Goal: Navigation & Orientation: Find specific page/section

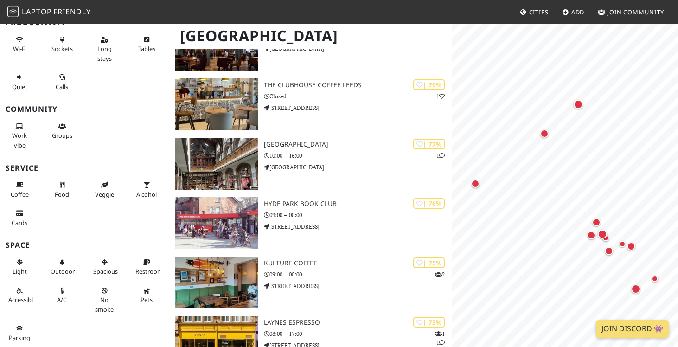
scroll to position [234, 0]
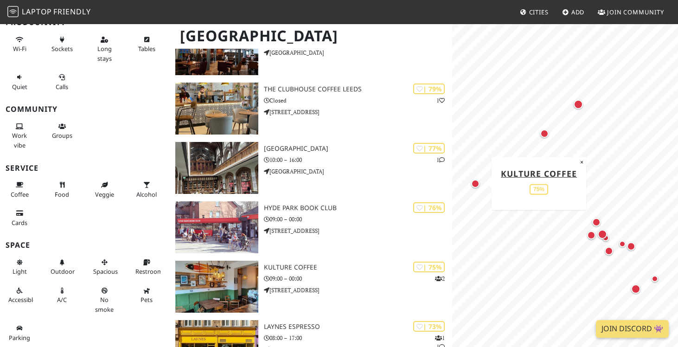
click at [474, 181] on div "Map marker" at bounding box center [475, 183] width 8 height 8
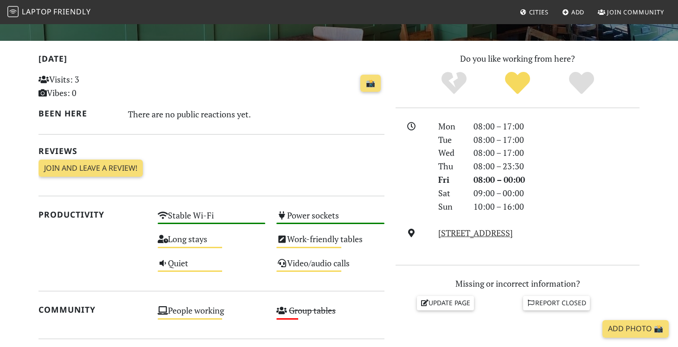
scroll to position [174, 0]
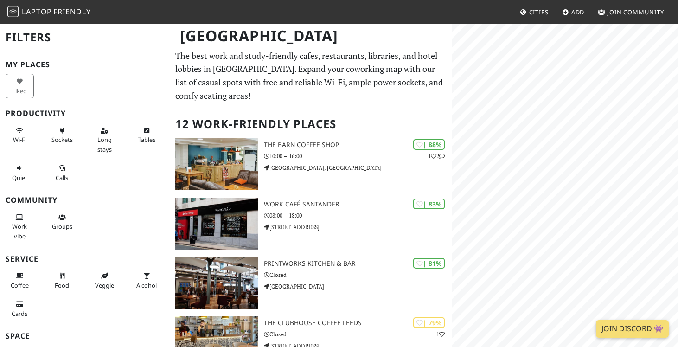
scroll to position [234, 0]
